Goal: Information Seeking & Learning: Learn about a topic

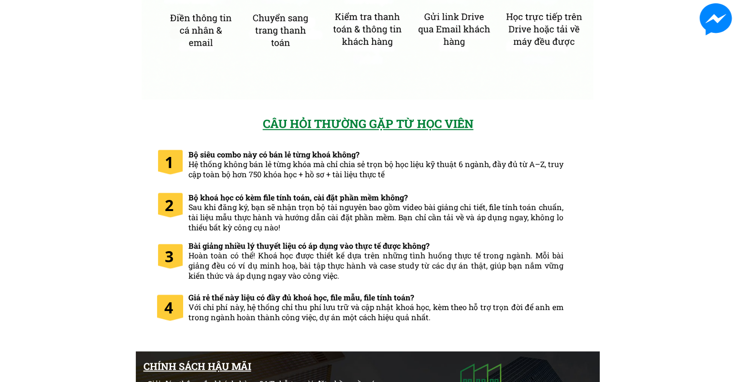
scroll to position [4772, 0]
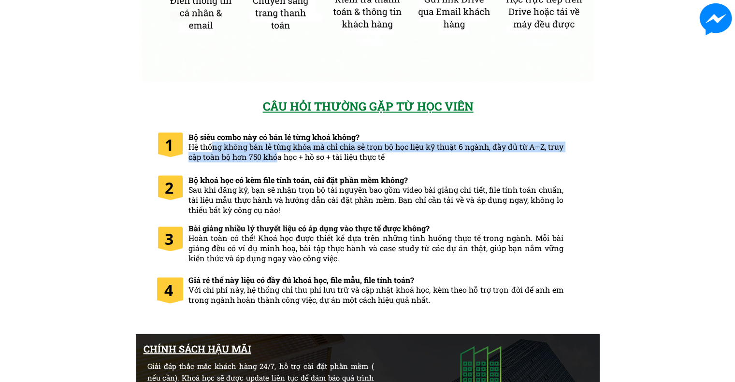
drag, startPoint x: 215, startPoint y: 149, endPoint x: 276, endPoint y: 159, distance: 62.3
click at [276, 159] on span "Hệ thống không bán lẻ từng khóa mà chỉ chia sẻ trọn bộ học liệu kỹ thuật 6 ngàn…" at bounding box center [375, 152] width 375 height 20
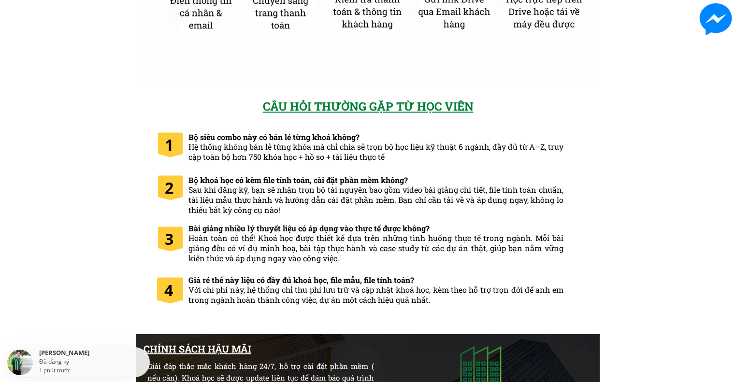
click at [401, 193] on span "Sau khi đăng ký, bạn sẽ nhận trọn bộ tài nguyên bao gồm video bài giảng chi tiế…" at bounding box center [375, 200] width 375 height 30
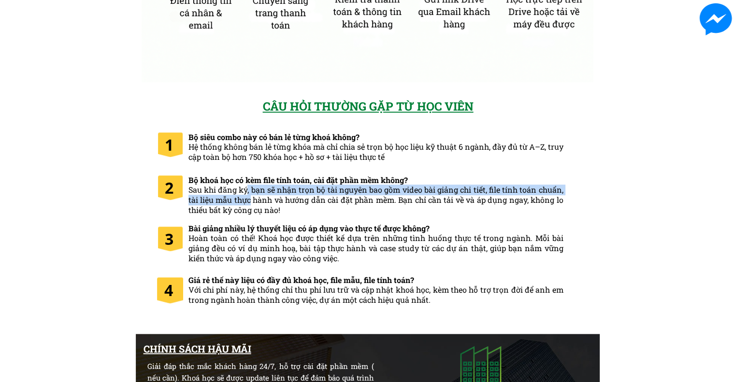
drag, startPoint x: 248, startPoint y: 191, endPoint x: 252, endPoint y: 201, distance: 10.7
click at [252, 201] on span "Sau khi đăng ký, bạn sẽ nhận trọn bộ tài nguyên bao gồm video bài giảng chi tiế…" at bounding box center [375, 200] width 375 height 30
click at [250, 204] on span "Sau khi đăng ký, bạn sẽ nhận trọn bộ tài nguyên bao gồm video bài giảng chi tiế…" at bounding box center [375, 200] width 375 height 30
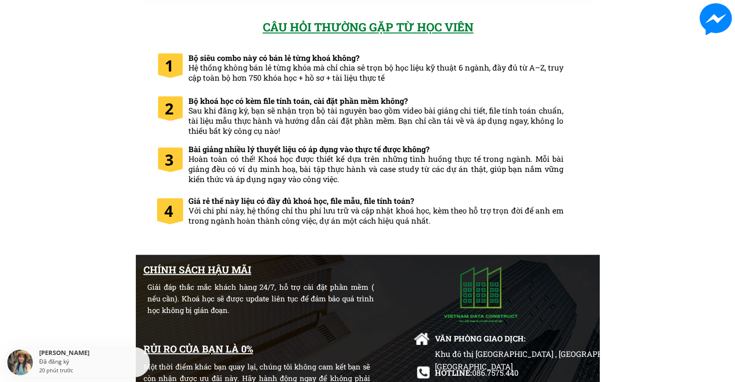
scroll to position [4869, 0]
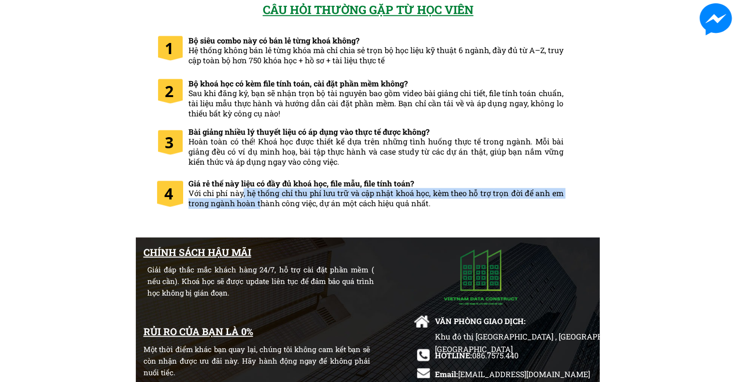
drag, startPoint x: 244, startPoint y: 192, endPoint x: 259, endPoint y: 203, distance: 19.0
click at [259, 203] on span "Với chi phí này, hệ thống chỉ thu phí lưu trữ và cập nhật khoá học, kèm theo hỗ…" at bounding box center [375, 198] width 375 height 20
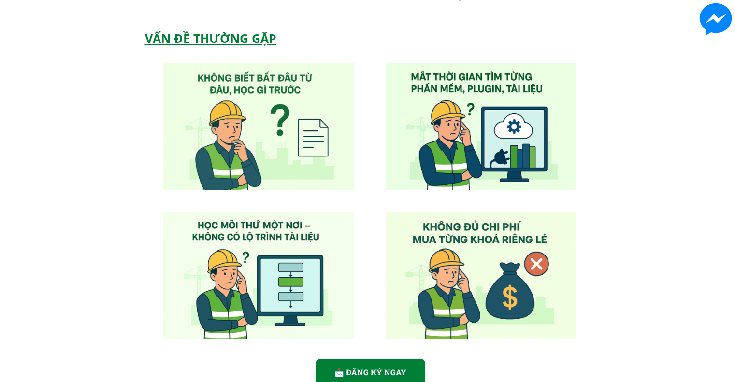
scroll to position [0, 0]
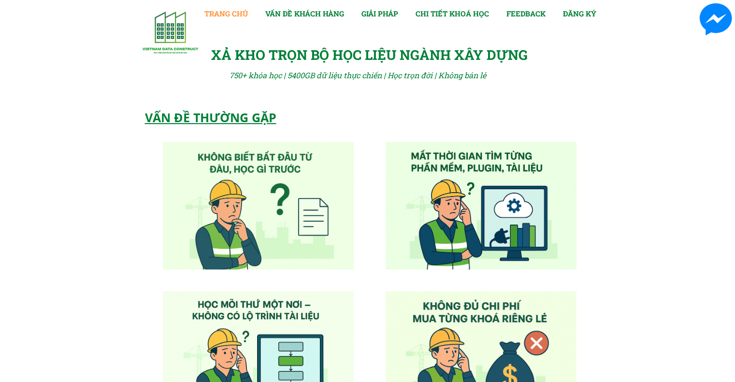
click at [231, 13] on link "TRANG CHỦ" at bounding box center [225, 14] width 43 height 12
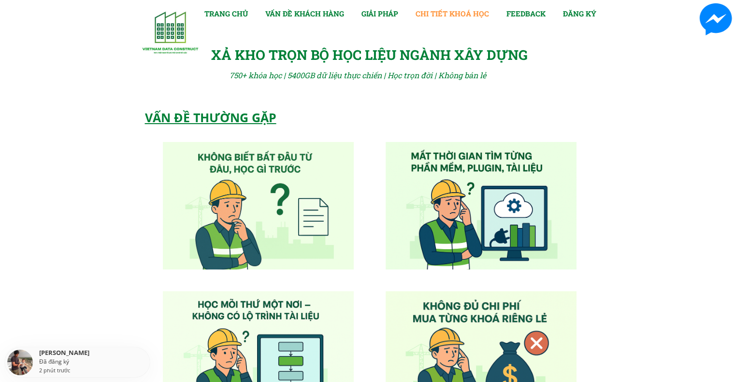
click at [441, 12] on link "CHI TIẾT KHOÁ HỌC" at bounding box center [452, 14] width 73 height 12
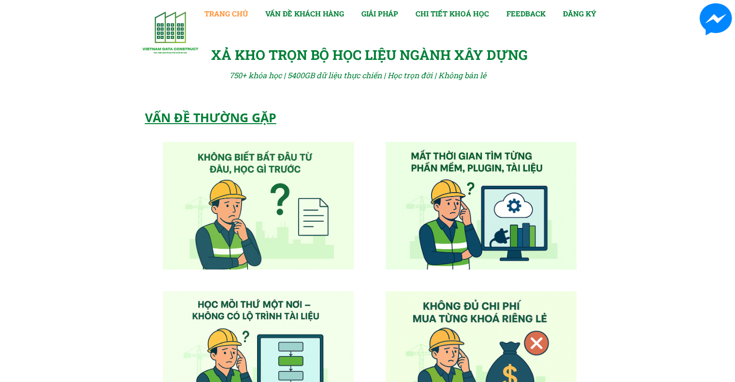
click at [230, 9] on link "TRANG CHỦ" at bounding box center [225, 14] width 43 height 12
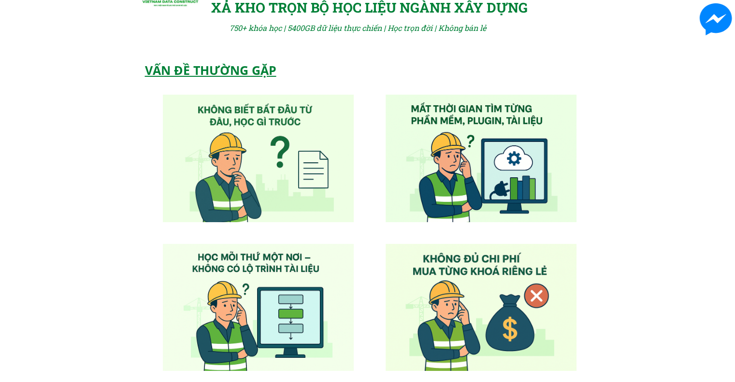
scroll to position [97, 0]
